Goal: Task Accomplishment & Management: Complete application form

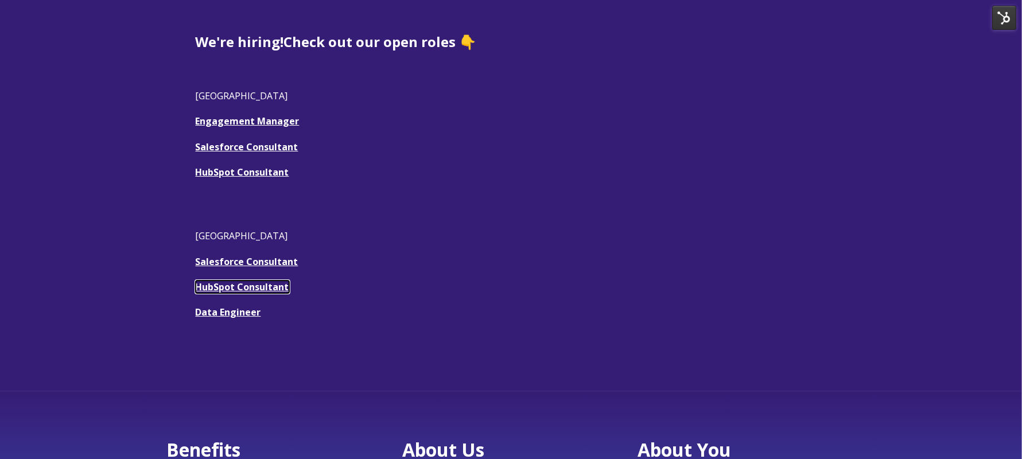
click at [211, 285] on link "HubSpot Consultant" at bounding box center [243, 287] width 94 height 13
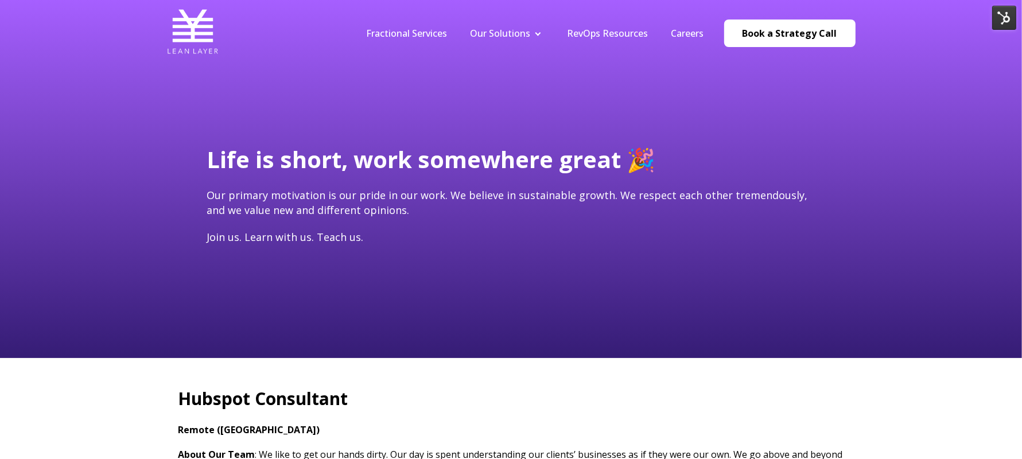
type input "[EMAIL_ADDRESS][DOMAIN_NAME]"
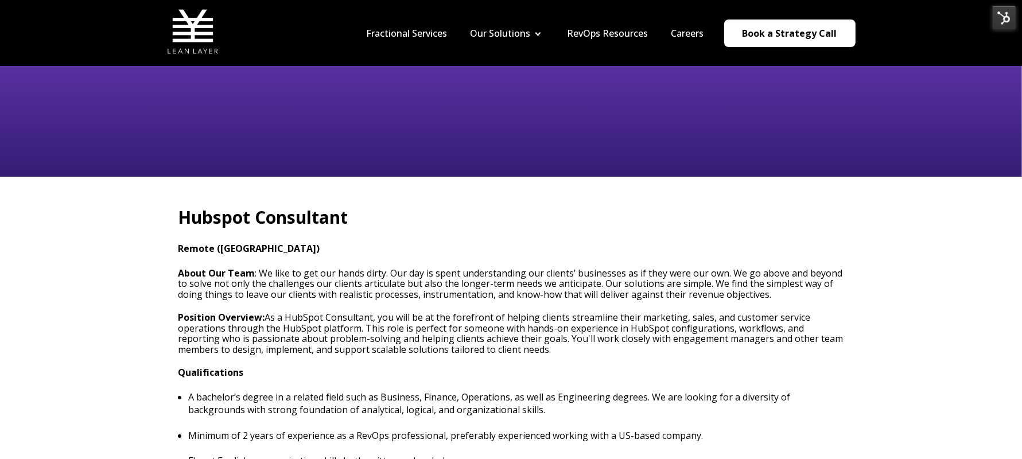
scroll to position [192, 0]
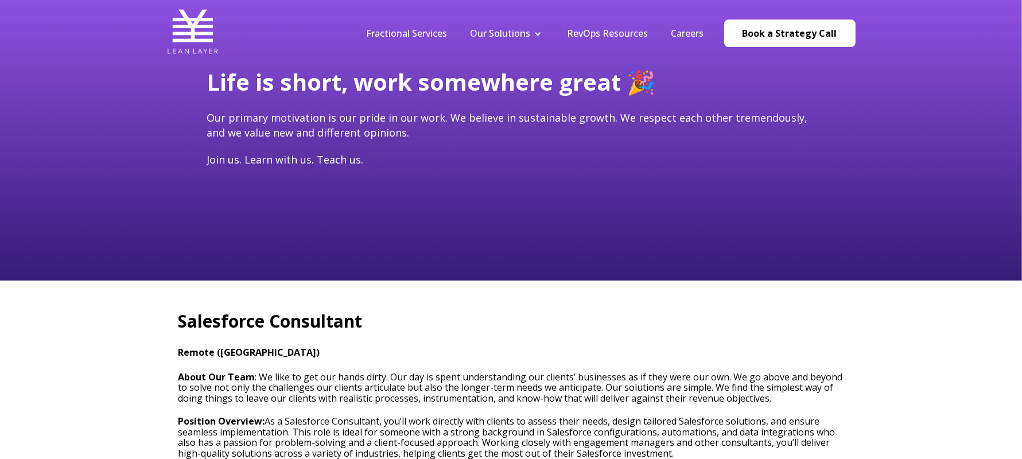
type input "[EMAIL_ADDRESS][DOMAIN_NAME]"
